Goal: Transaction & Acquisition: Purchase product/service

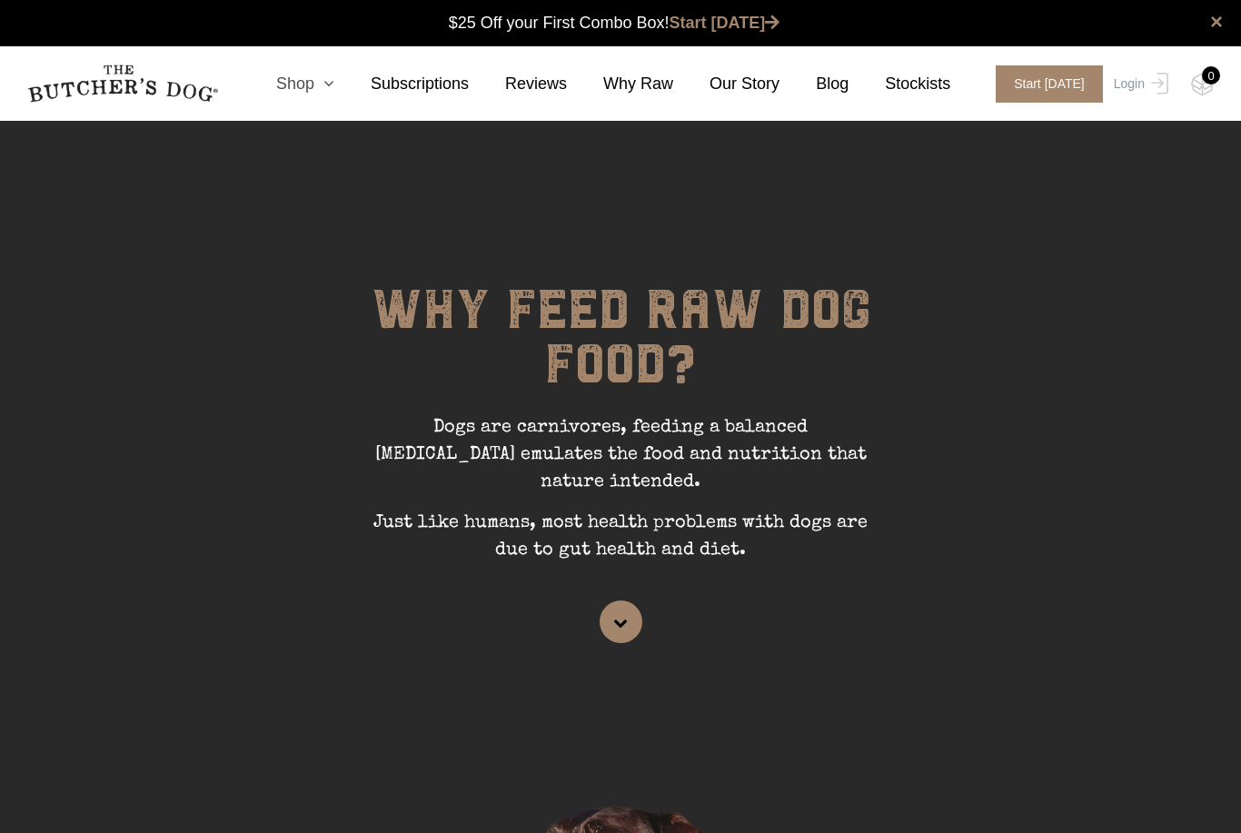
click at [334, 78] on icon at bounding box center [324, 83] width 20 height 16
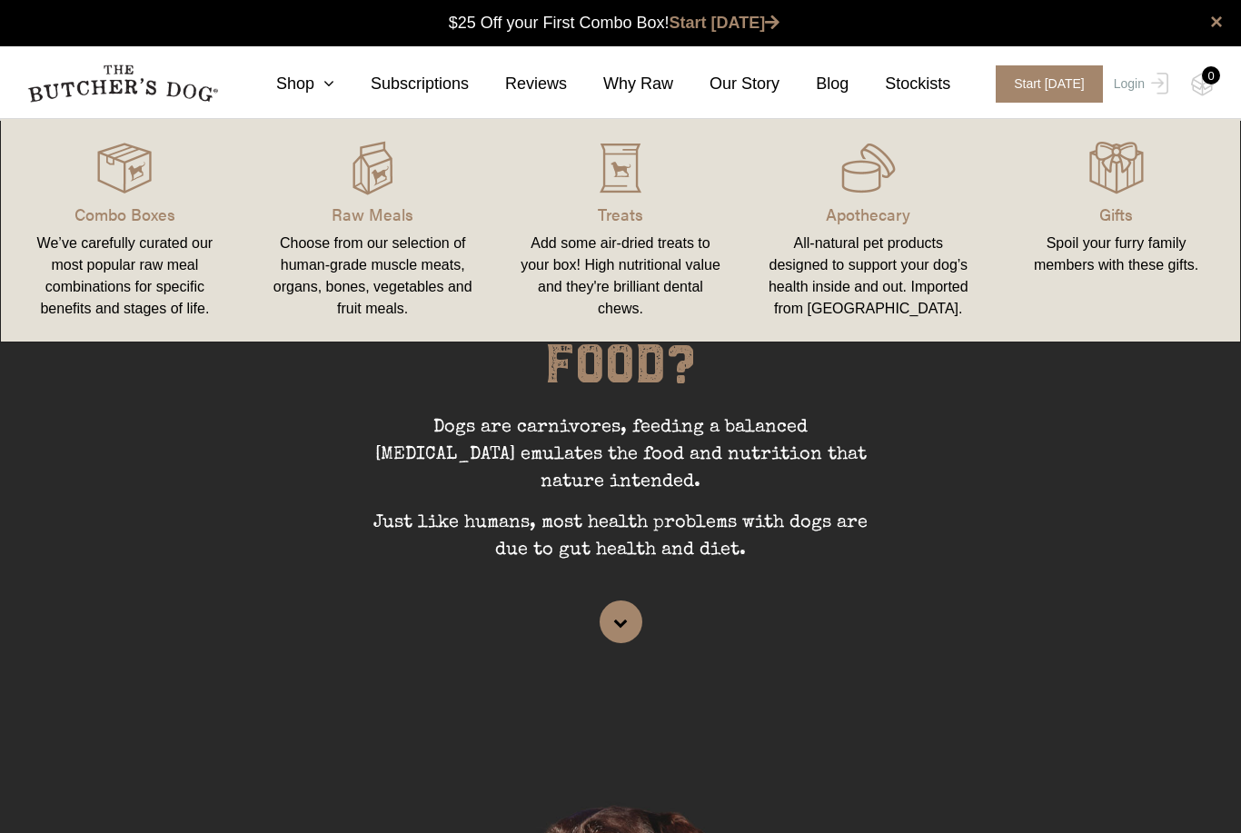
click at [1113, 252] on div "Spoil your furry family members with these gifts." at bounding box center [1116, 255] width 204 height 44
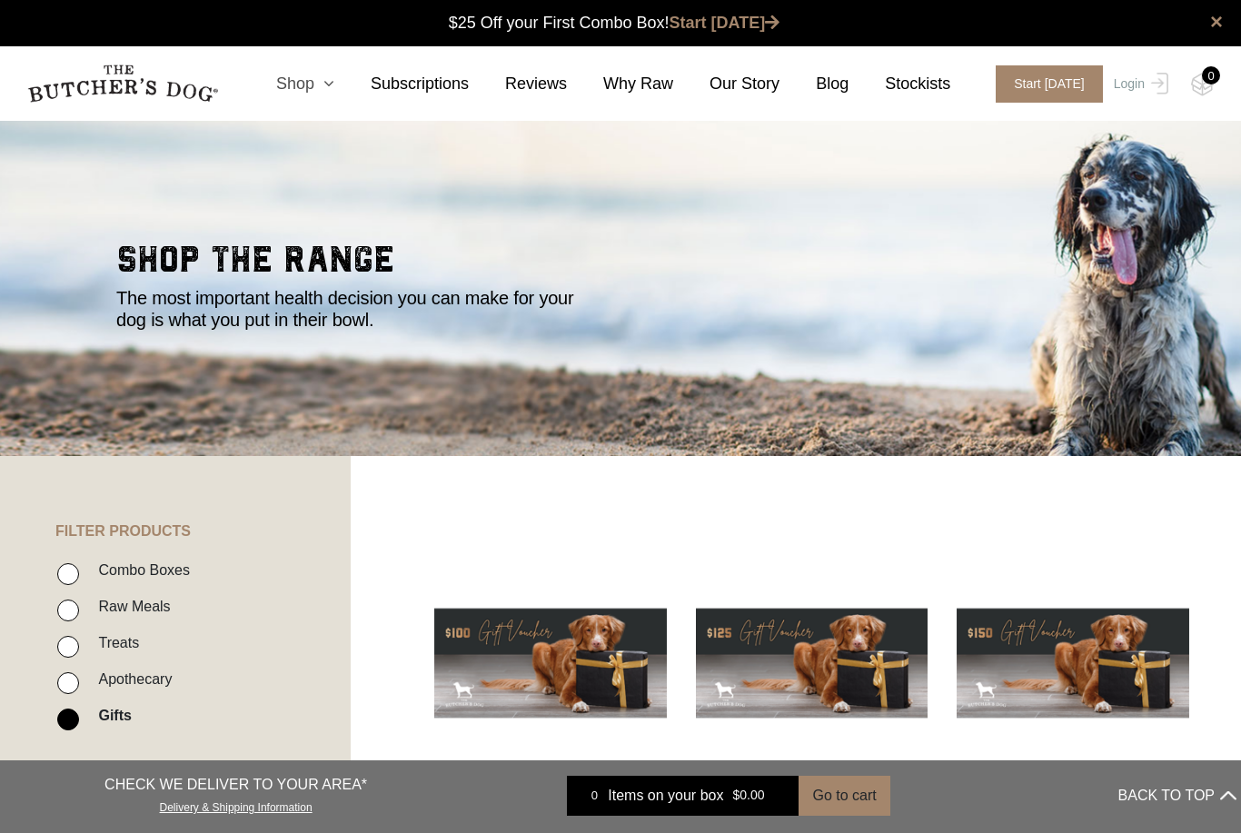
click at [333, 85] on icon at bounding box center [324, 83] width 20 height 16
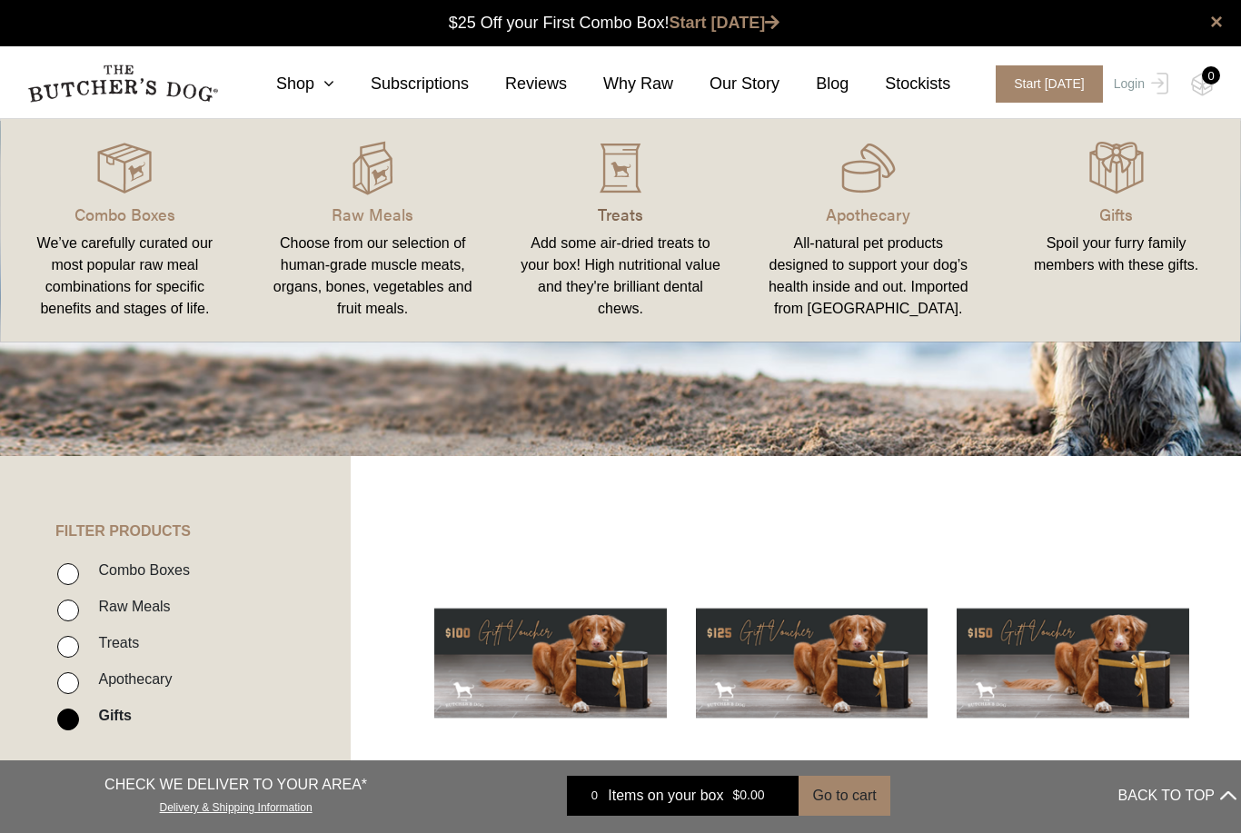
click at [628, 211] on p "Treats" at bounding box center [621, 214] width 204 height 25
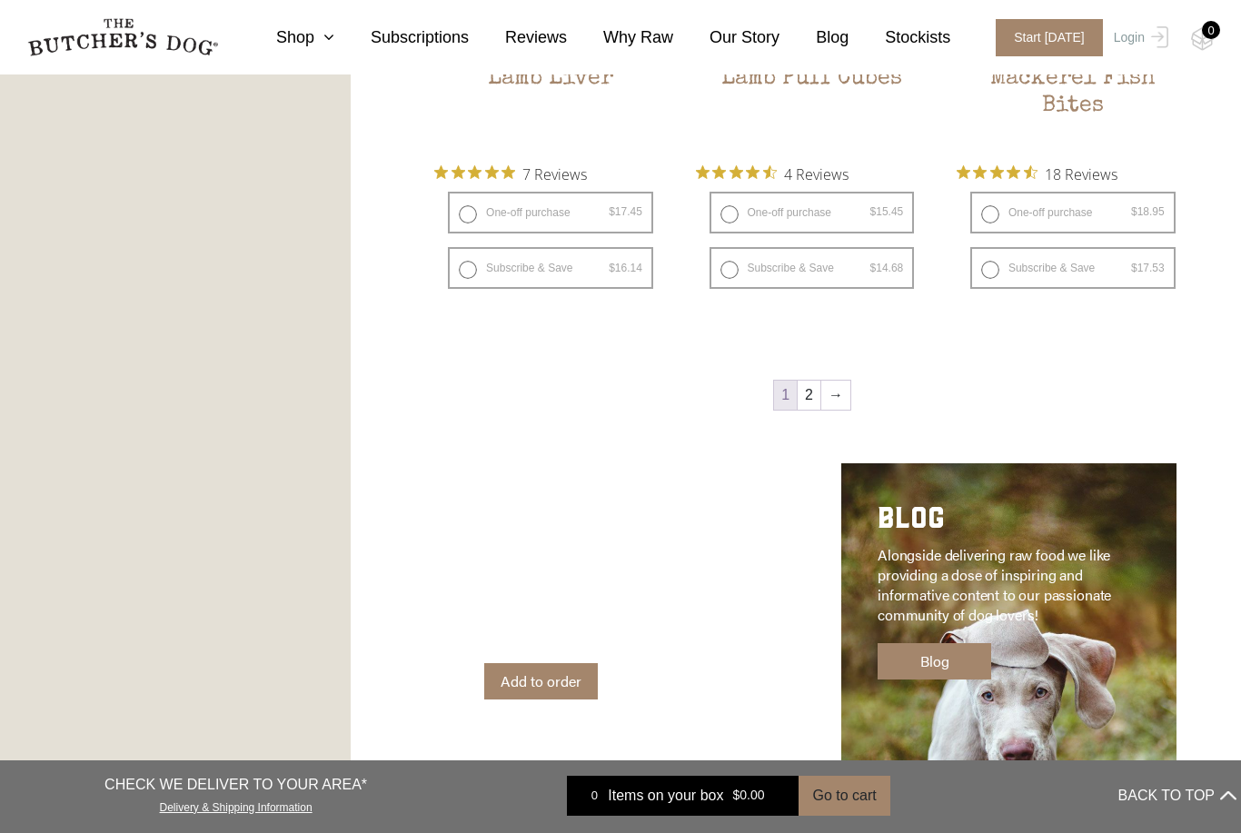
scroll to position [2365, 0]
click at [833, 395] on link "→" at bounding box center [835, 396] width 29 height 29
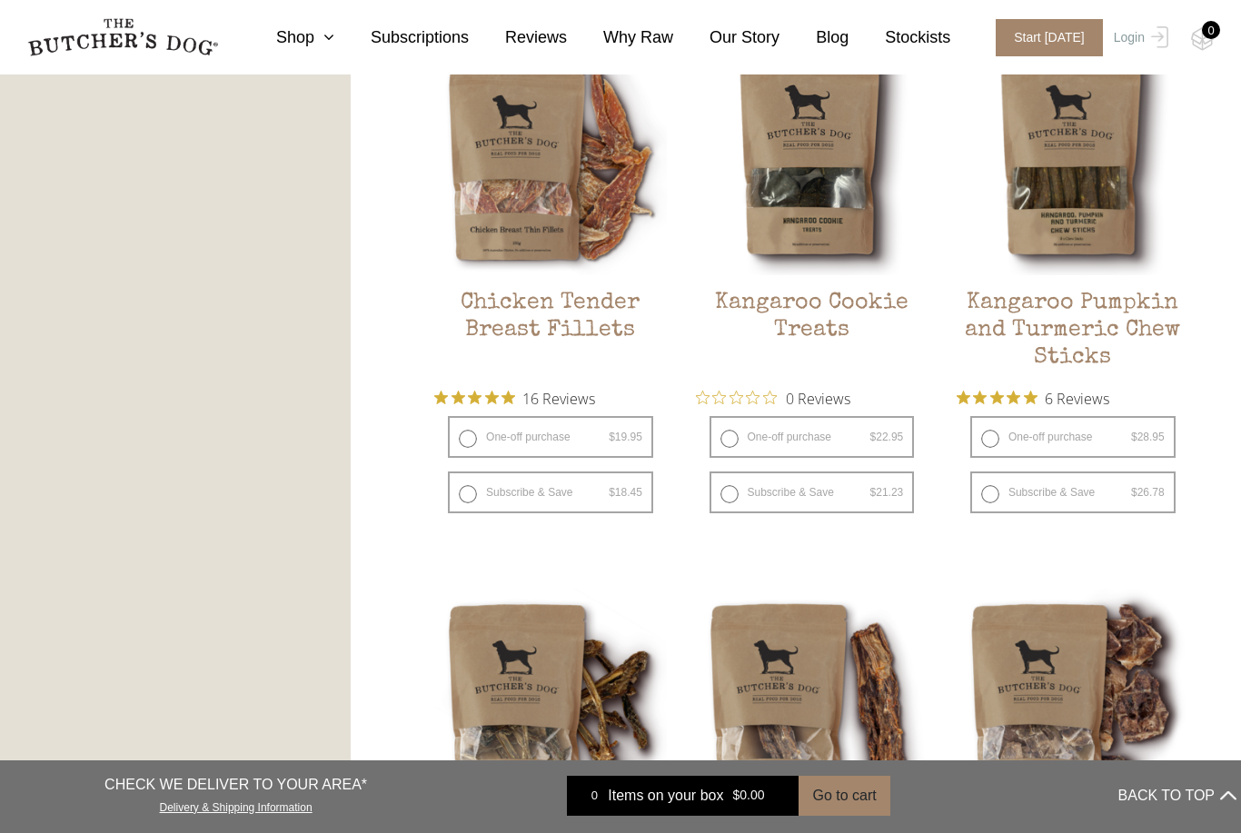
scroll to position [1041, 0]
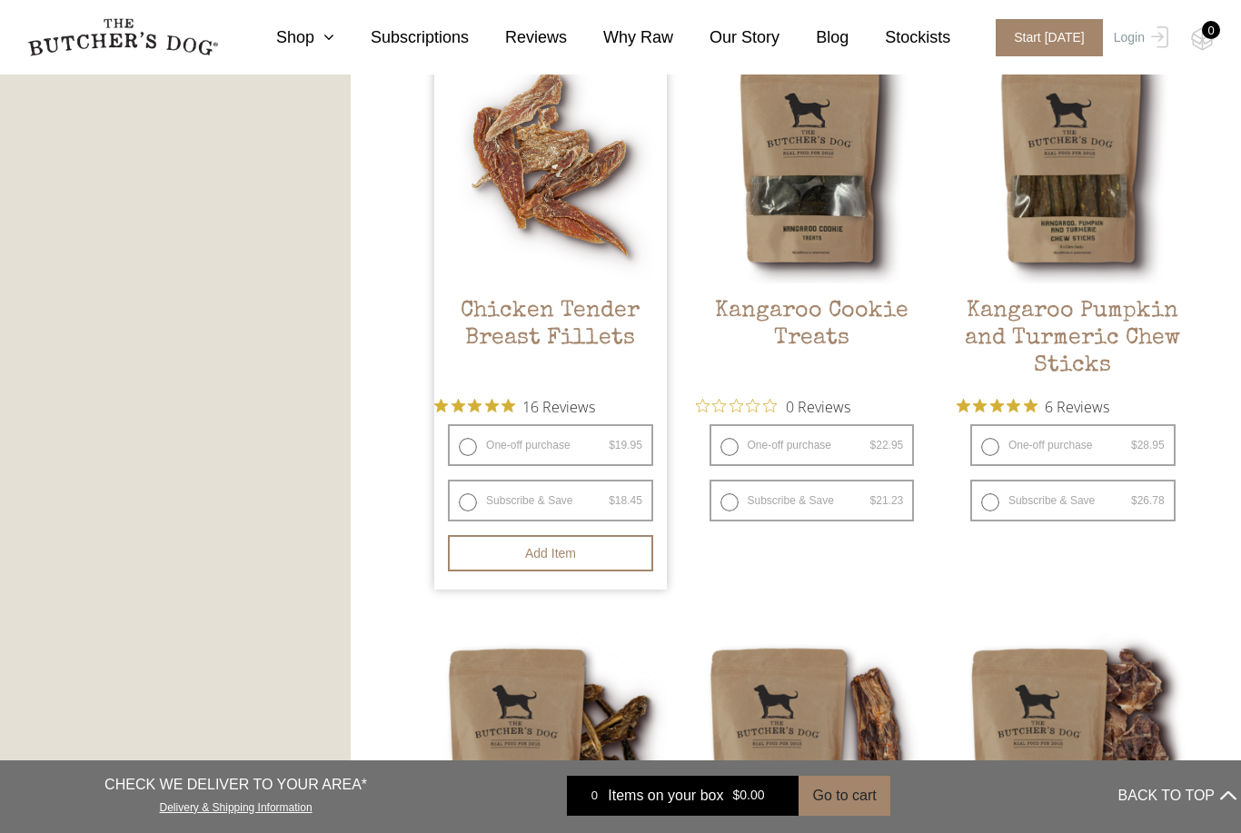
click at [468, 439] on label "One-off purchase $ 19.95 — or subscribe and save 7.5%" at bounding box center [550, 445] width 205 height 42
radio input "true"
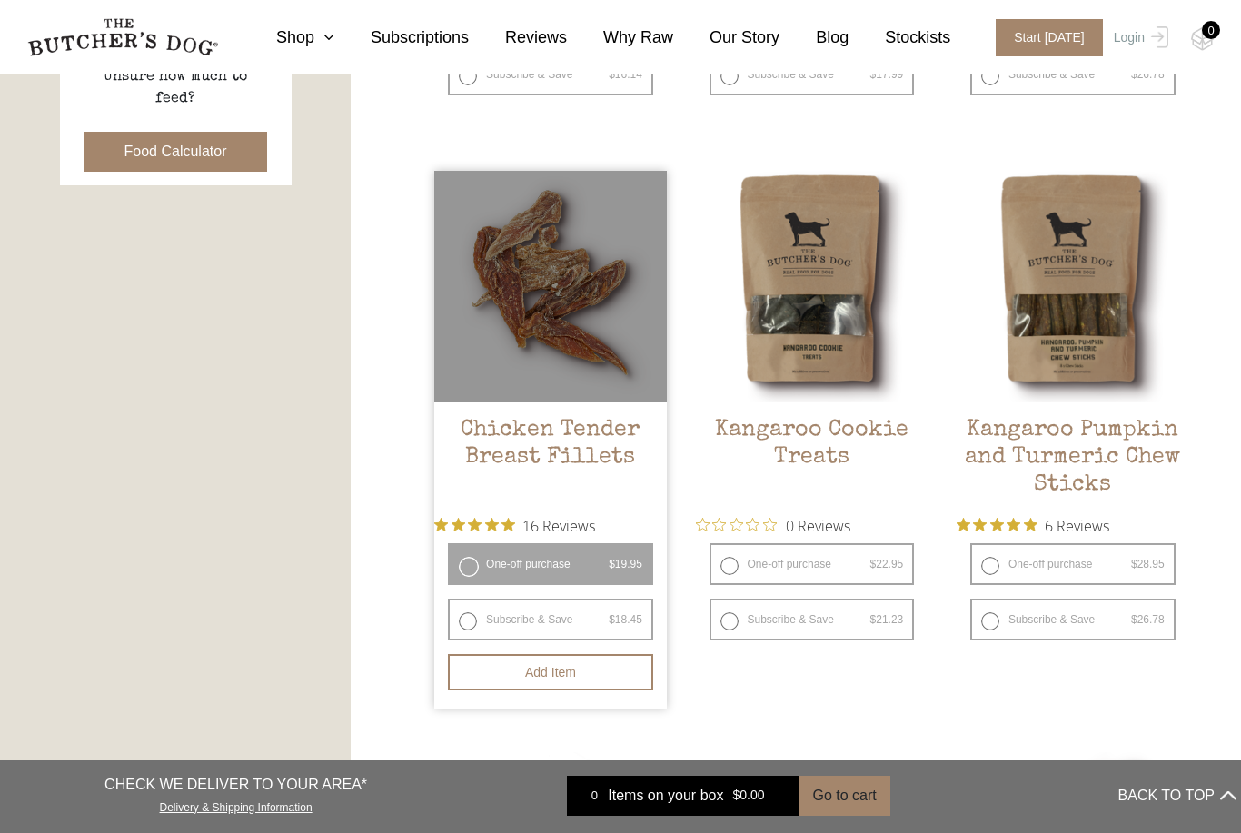
scroll to position [921, 0]
click at [568, 676] on button "Add item" at bounding box center [550, 673] width 205 height 36
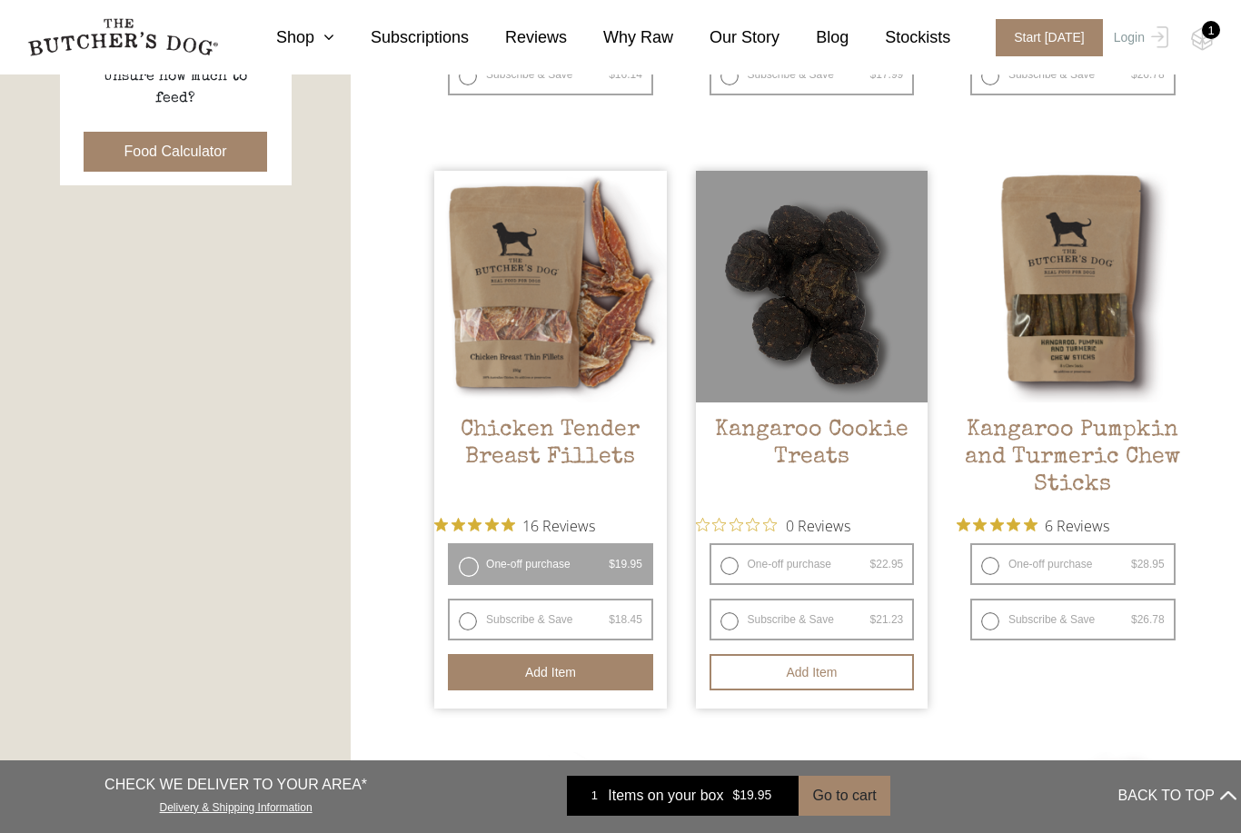
click at [741, 565] on label "One-off purchase $ 22.95 — or subscribe and save 7.5%" at bounding box center [812, 564] width 205 height 42
radio input "true"
radio input "false"
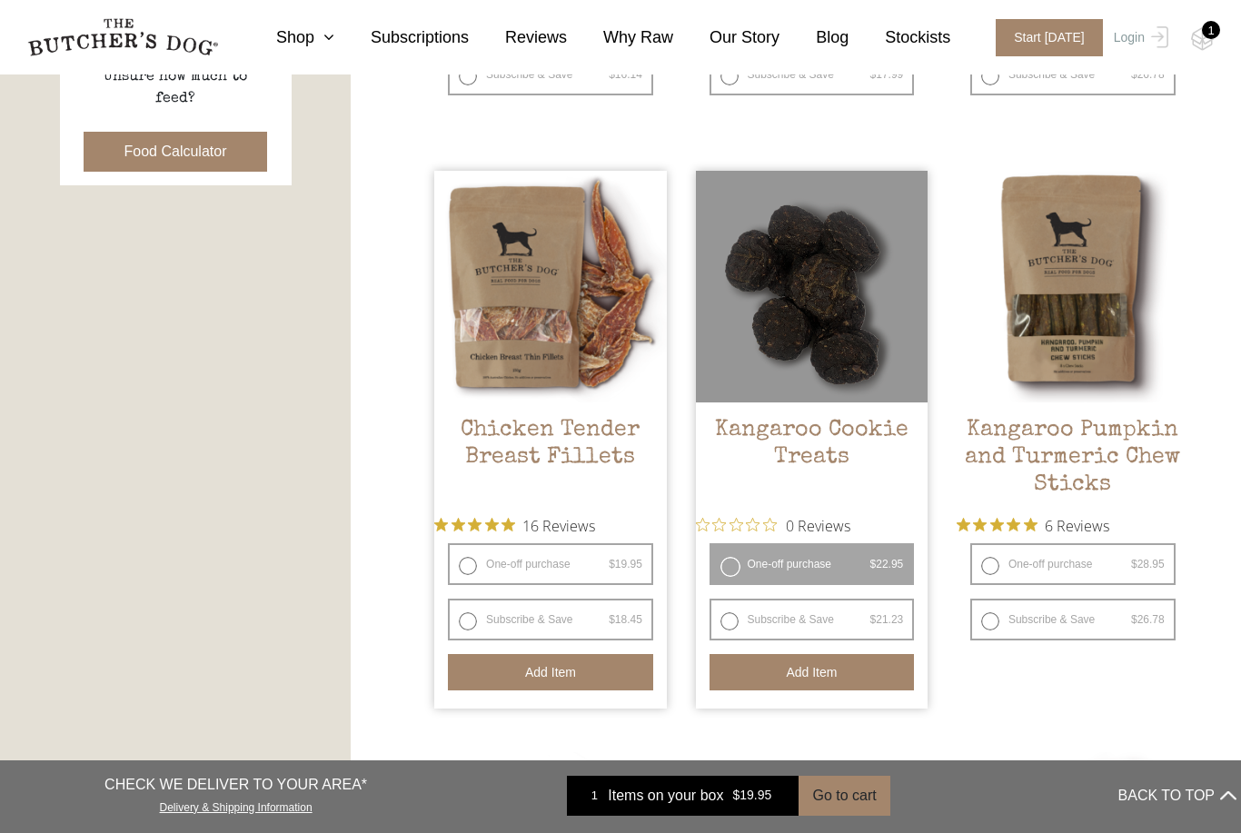
click at [810, 669] on button "Add item" at bounding box center [812, 672] width 205 height 36
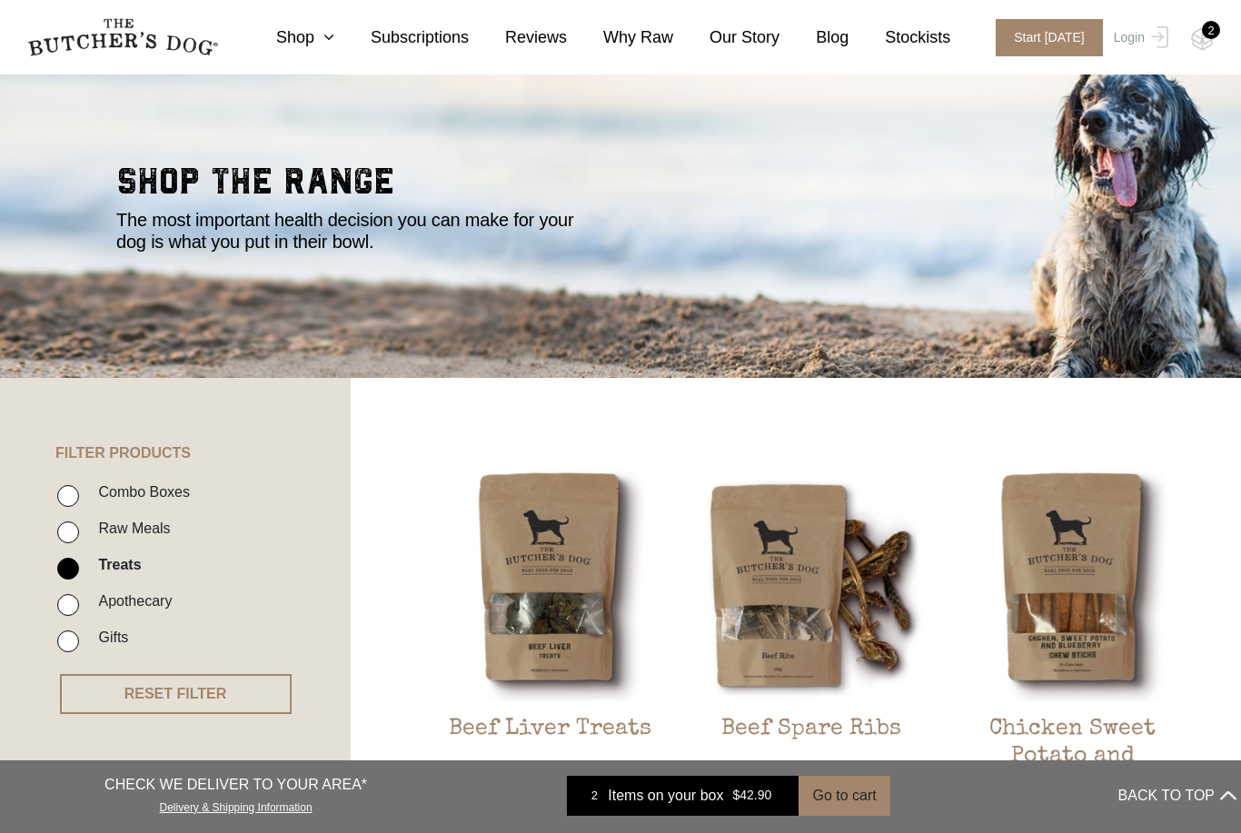
scroll to position [0, 0]
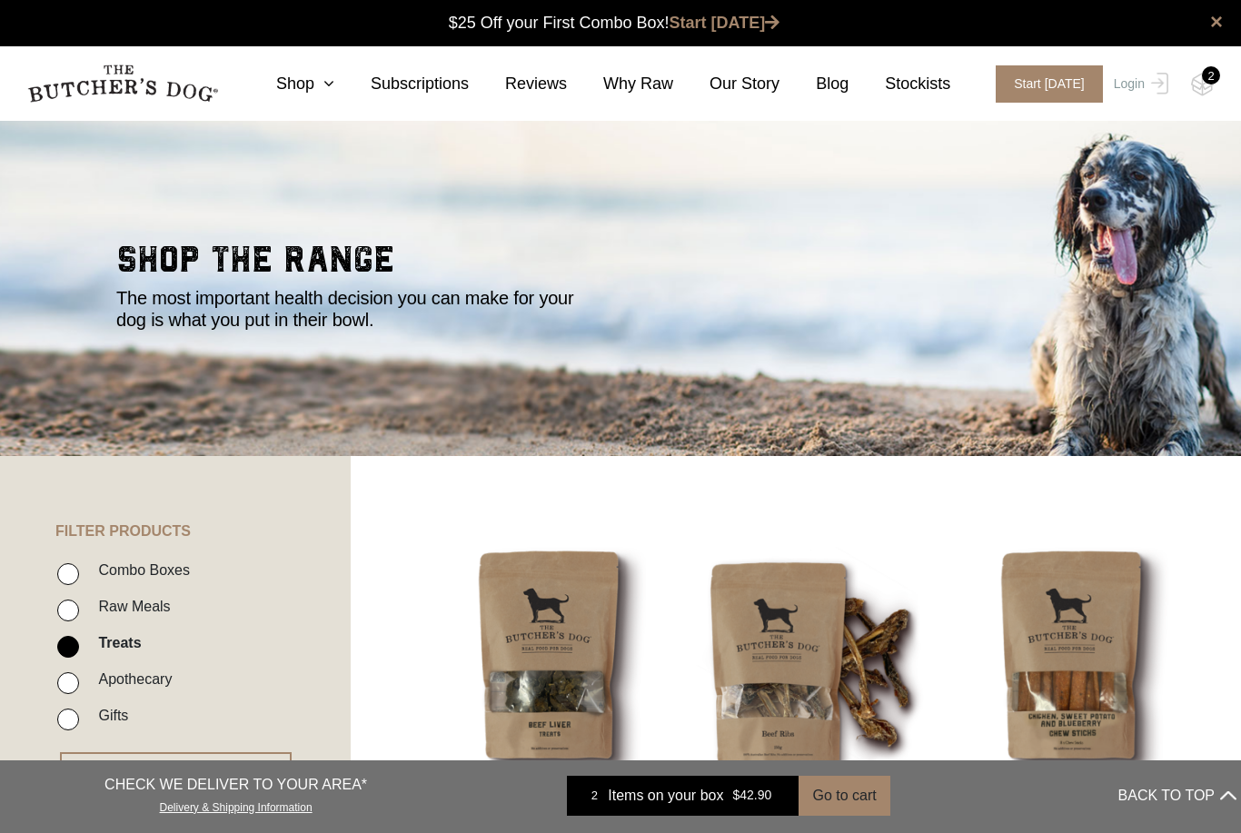
click at [1209, 75] on div "2" at bounding box center [1211, 75] width 18 height 18
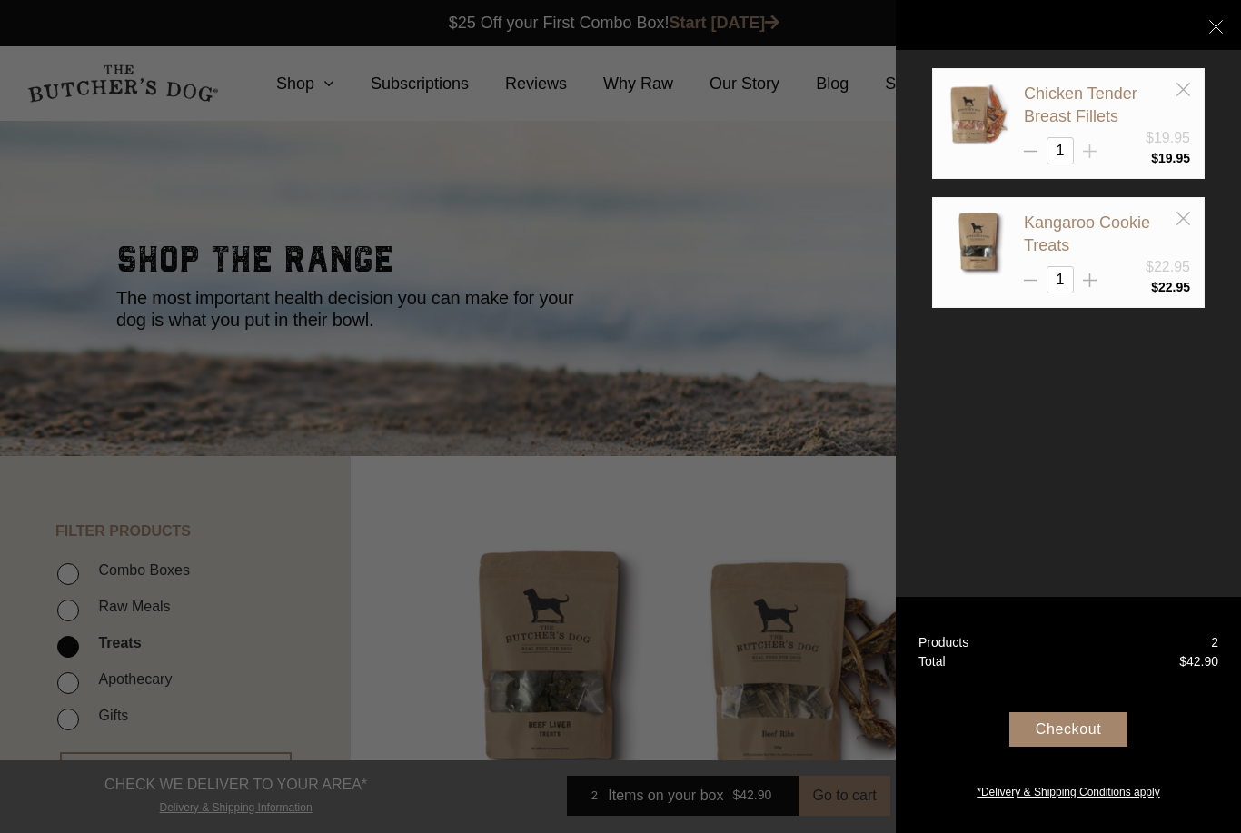
click at [1092, 140] on div at bounding box center [1090, 144] width 14 height 14
type input "2"
click at [1058, 747] on div "Checkout" at bounding box center [1069, 729] width 118 height 35
